Goal: Navigation & Orientation: Find specific page/section

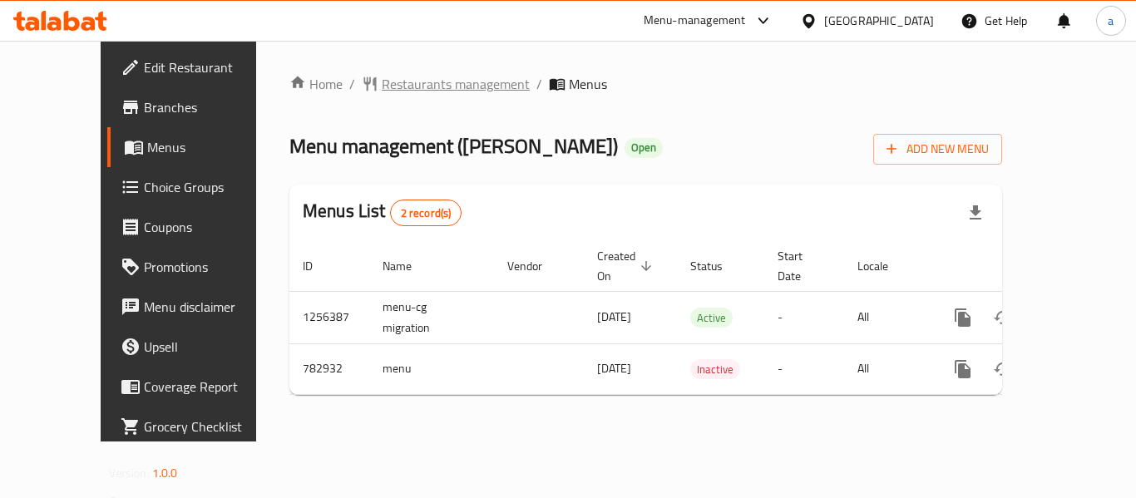
click at [328, 70] on div "Home / Restaurants management / Menus Menu management ( Matilda Cake ) Open Add…" at bounding box center [645, 241] width 779 height 401
click at [382, 81] on span "Restaurants management" at bounding box center [456, 84] width 148 height 20
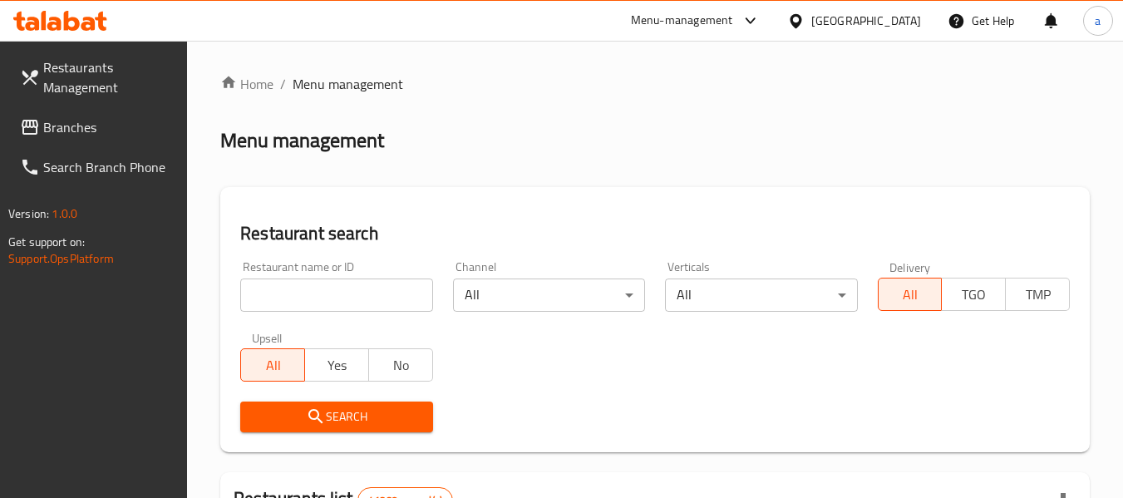
click at [836, 17] on div "United Arab Emirates" at bounding box center [866, 21] width 110 height 18
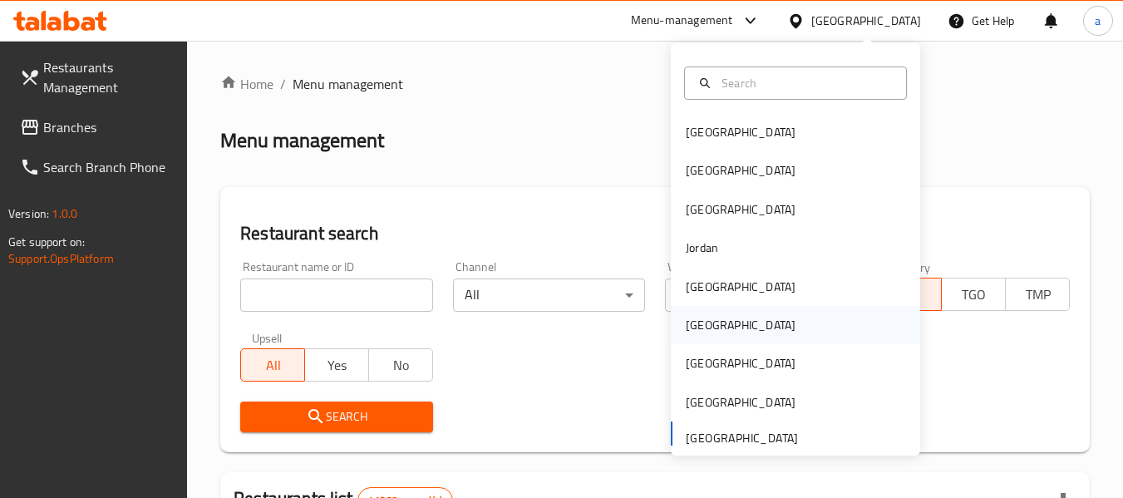
click at [694, 336] on div "[GEOGRAPHIC_DATA]" at bounding box center [740, 325] width 136 height 38
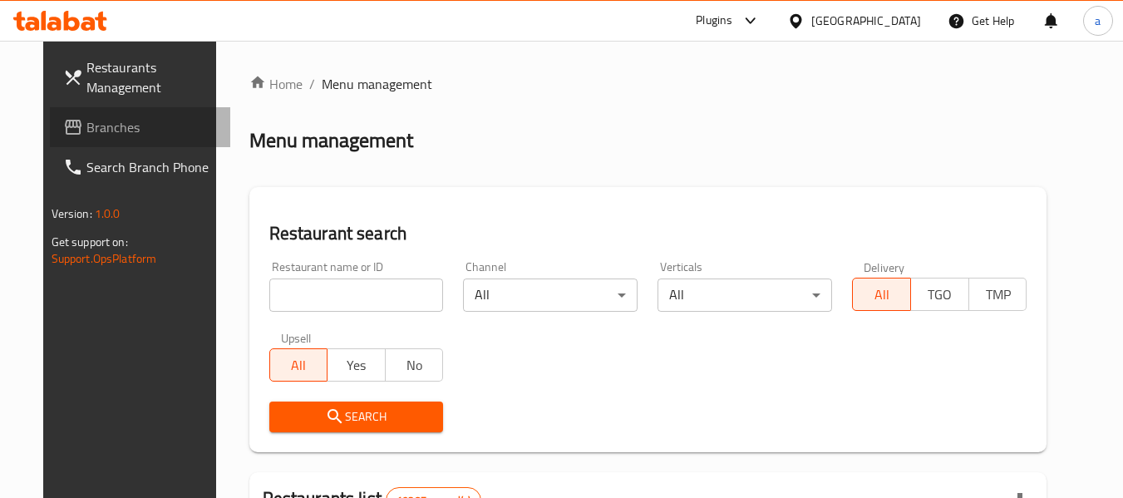
click at [116, 124] on span "Branches" at bounding box center [151, 127] width 131 height 20
